Goal: Task Accomplishment & Management: Manage account settings

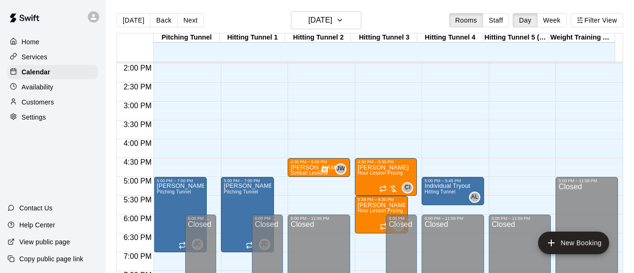
scroll to position [542, 0]
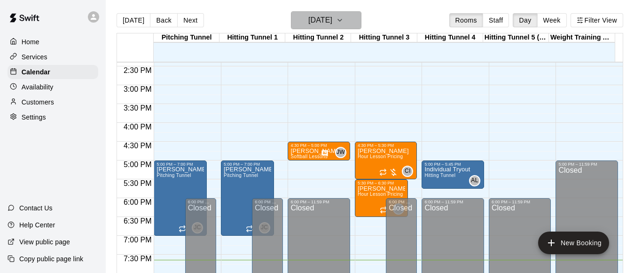
click at [344, 19] on icon "button" at bounding box center [340, 20] width 8 height 11
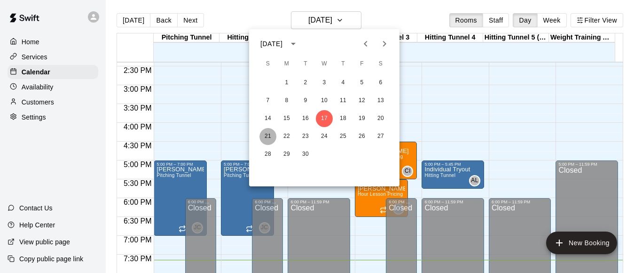
click at [272, 134] on button "21" at bounding box center [268, 136] width 17 height 17
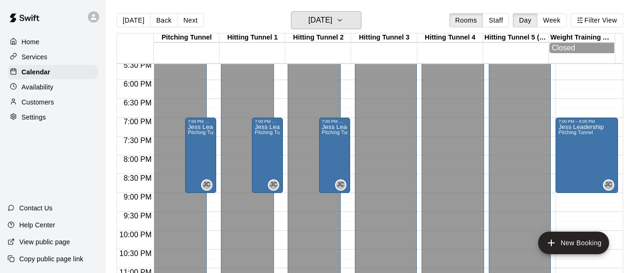
scroll to position [683, 0]
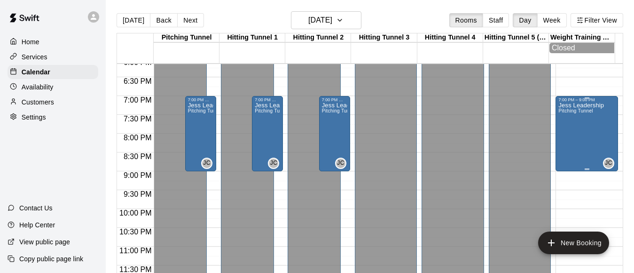
drag, startPoint x: 584, startPoint y: 131, endPoint x: 578, endPoint y: 142, distance: 12.0
click at [578, 142] on div "Jess Leadership Pitching Tunnel" at bounding box center [582, 238] width 46 height 273
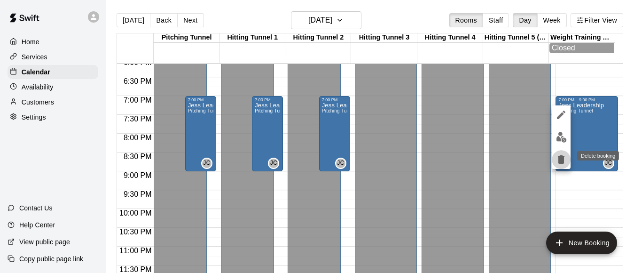
click at [559, 158] on icon "delete" at bounding box center [561, 159] width 7 height 8
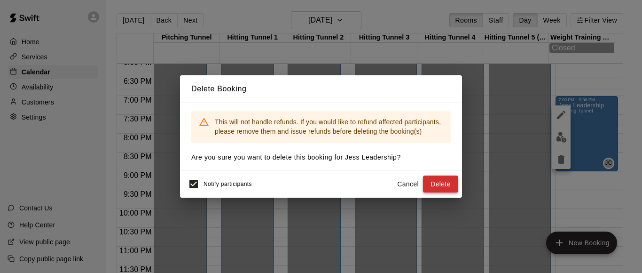
click at [439, 183] on button "Delete" at bounding box center [440, 183] width 35 height 17
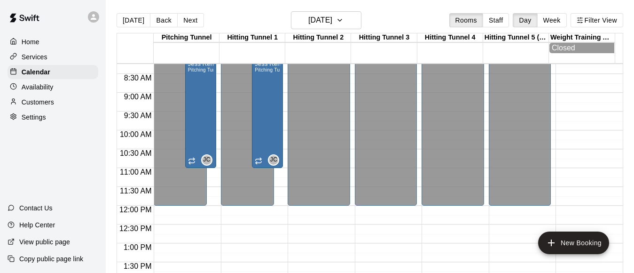
scroll to position [309, 0]
click at [343, 28] on button "[DATE]" at bounding box center [326, 20] width 71 height 18
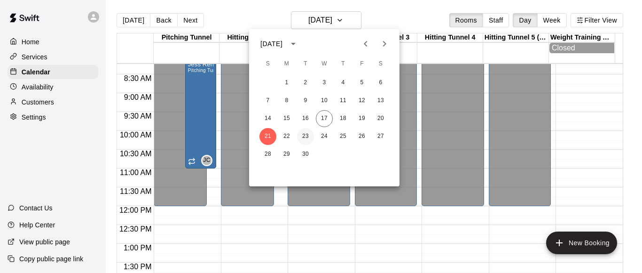
click at [306, 135] on button "23" at bounding box center [305, 136] width 17 height 17
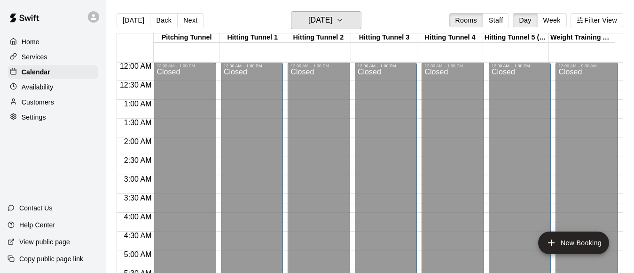
scroll to position [0, 0]
click at [349, 25] on button "[DATE]" at bounding box center [326, 20] width 71 height 18
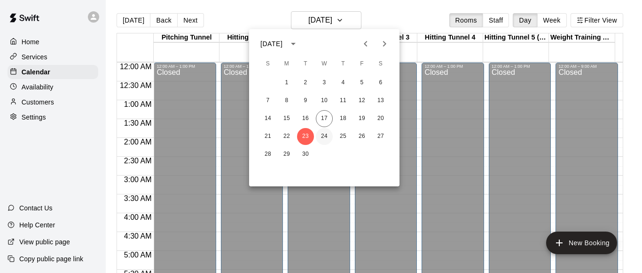
click at [324, 133] on button "24" at bounding box center [324, 136] width 17 height 17
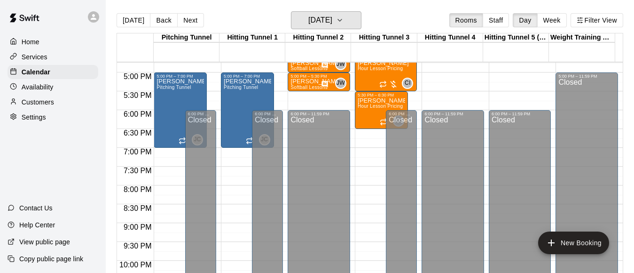
scroll to position [636, 0]
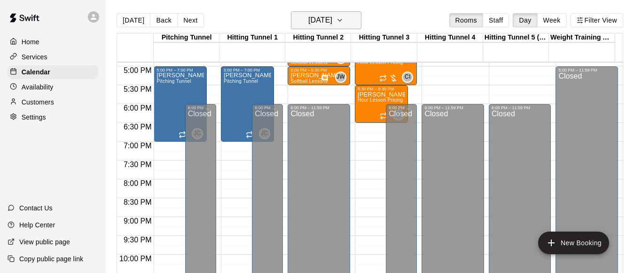
click at [332, 18] on h6 "[DATE]" at bounding box center [320, 20] width 24 height 13
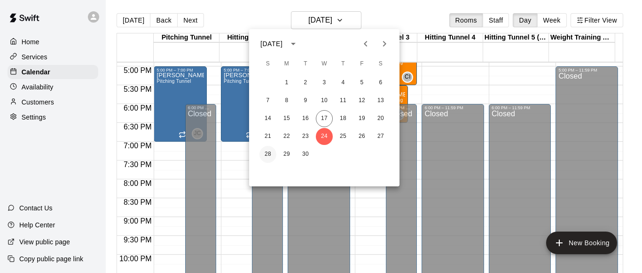
click at [269, 156] on button "28" at bounding box center [268, 154] width 17 height 17
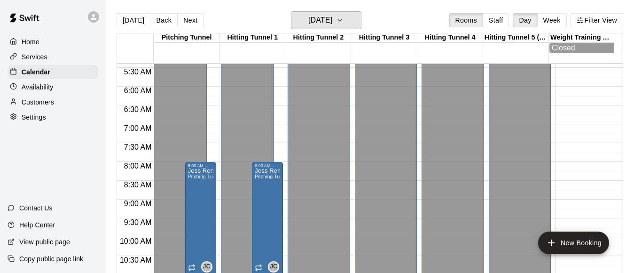
scroll to position [235, 0]
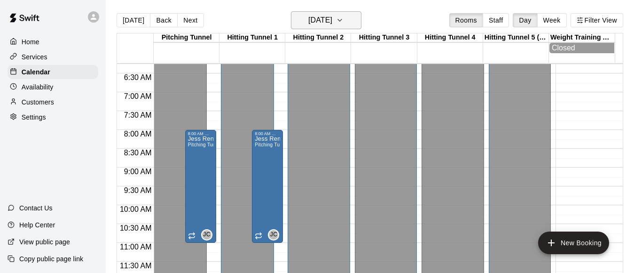
click at [347, 23] on button "[DATE]" at bounding box center [326, 20] width 71 height 18
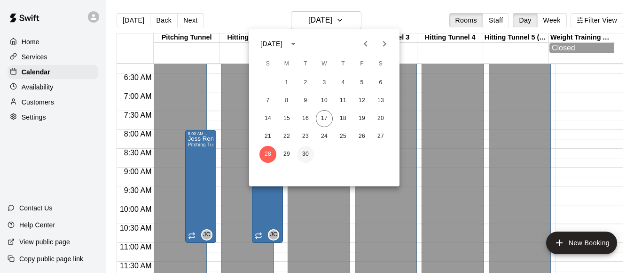
click at [307, 150] on button "30" at bounding box center [305, 154] width 17 height 17
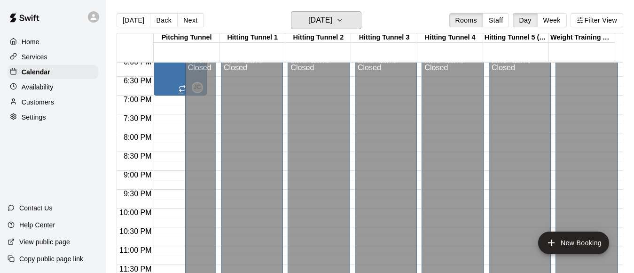
scroll to position [448, 0]
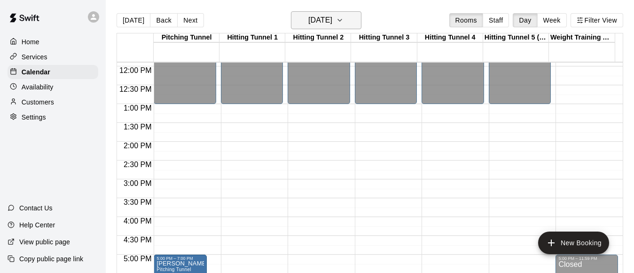
click at [322, 18] on h6 "[DATE]" at bounding box center [320, 20] width 24 height 13
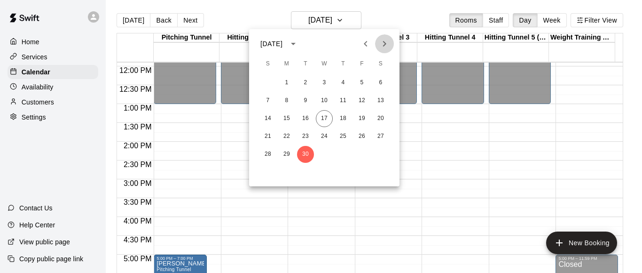
click at [384, 45] on icon "Next month" at bounding box center [384, 43] width 11 height 11
click at [326, 82] on button "1" at bounding box center [324, 82] width 17 height 17
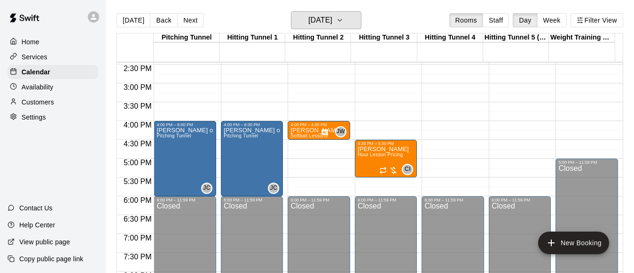
scroll to position [542, 0]
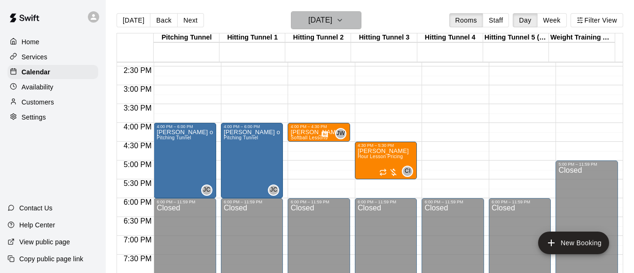
click at [313, 21] on h6 "[DATE]" at bounding box center [320, 20] width 24 height 13
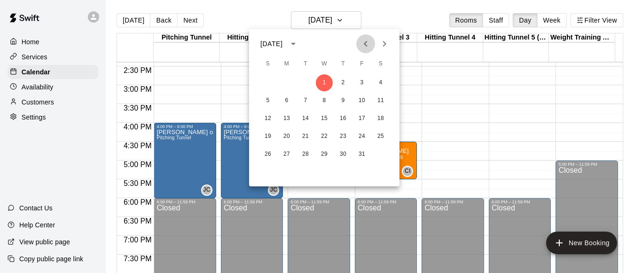
click at [368, 42] on icon "Previous month" at bounding box center [365, 43] width 11 height 11
click at [323, 114] on button "17" at bounding box center [324, 118] width 17 height 17
